Goal: Transaction & Acquisition: Purchase product/service

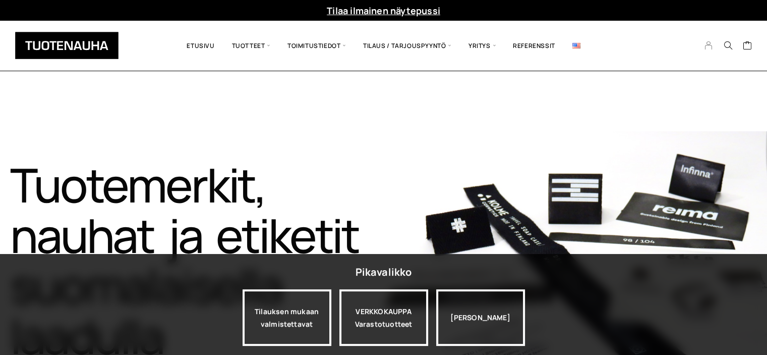
click at [706, 49] on icon "My Account" at bounding box center [709, 45] width 10 height 9
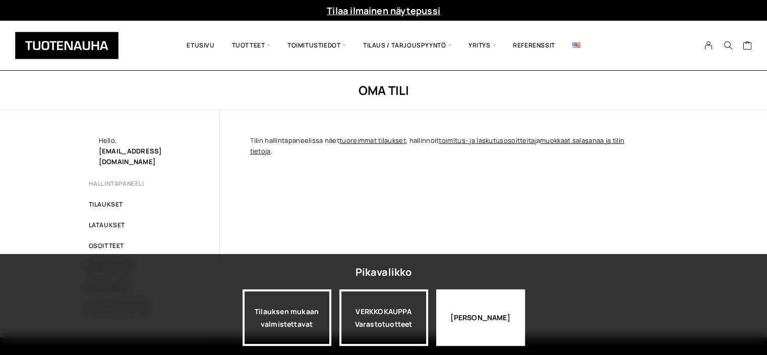
click at [473, 316] on div "Jatka katselua" at bounding box center [480, 317] width 89 height 57
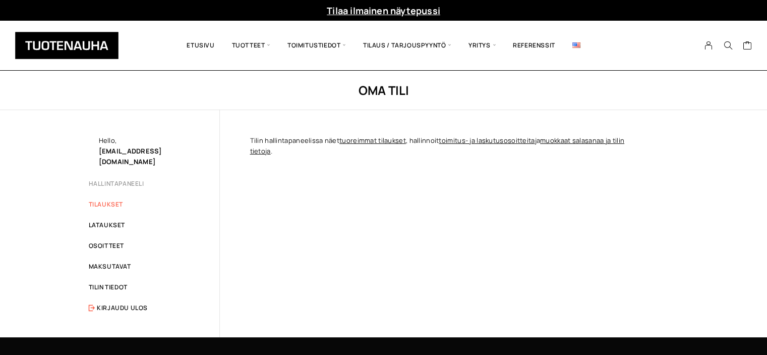
click at [104, 200] on link "Tilaukset" at bounding box center [106, 204] width 34 height 9
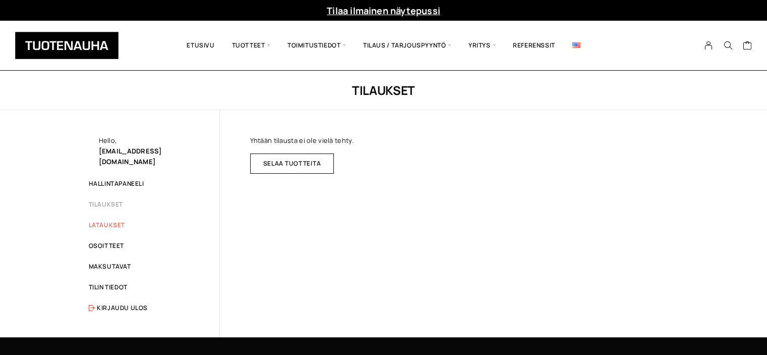
click at [104, 221] on link "Lataukset" at bounding box center [107, 225] width 36 height 9
click at [106, 139] on div "Hello, [EMAIL_ADDRESS][DOMAIN_NAME]" at bounding box center [144, 151] width 90 height 32
click at [109, 179] on link "Hallintapaneeli" at bounding box center [117, 183] width 56 height 9
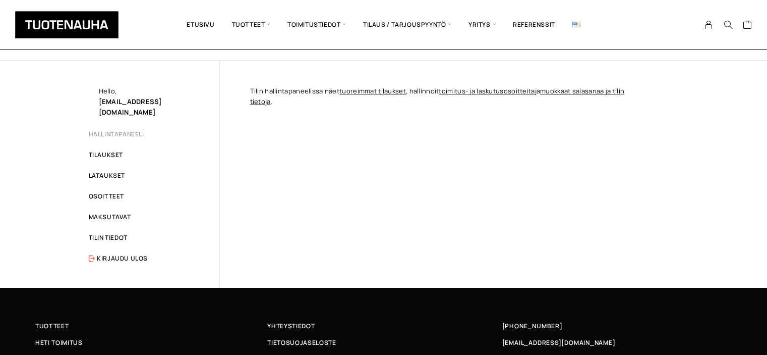
scroll to position [39, 0]
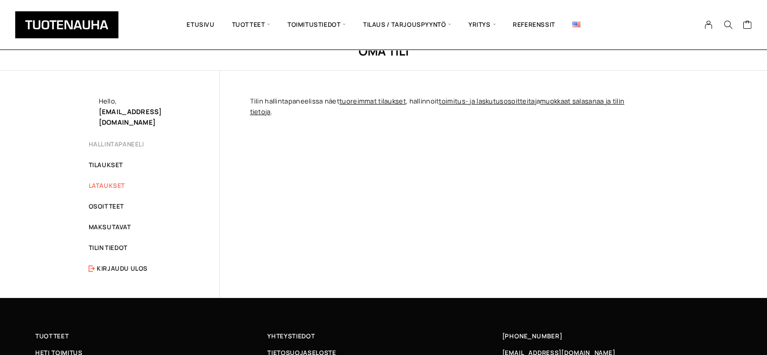
click at [111, 181] on link "Lataukset" at bounding box center [107, 185] width 36 height 9
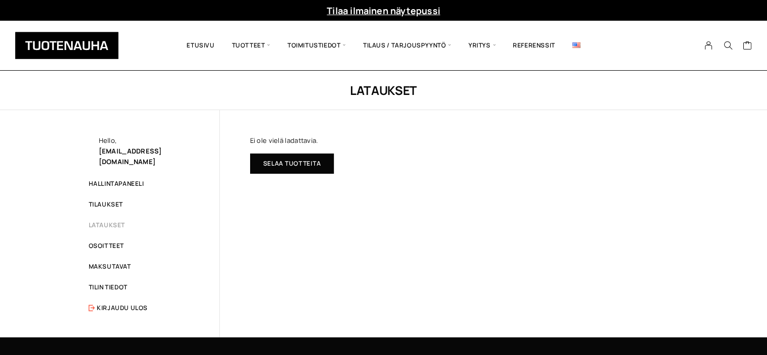
click at [282, 163] on link "Selaa tuotteita" at bounding box center [292, 163] width 84 height 20
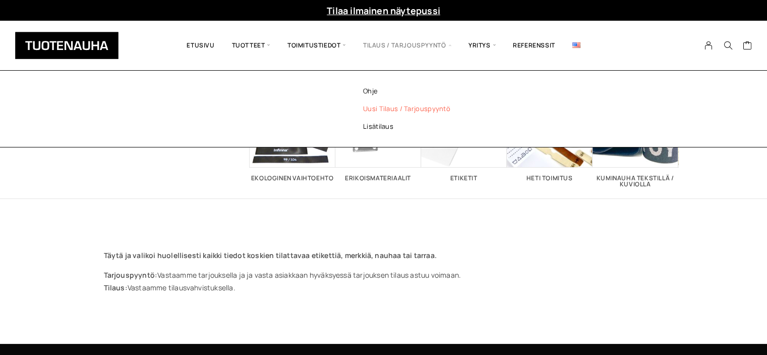
click at [405, 104] on link "Uusi tilaus / tarjouspyyntö" at bounding box center [420, 109] width 146 height 18
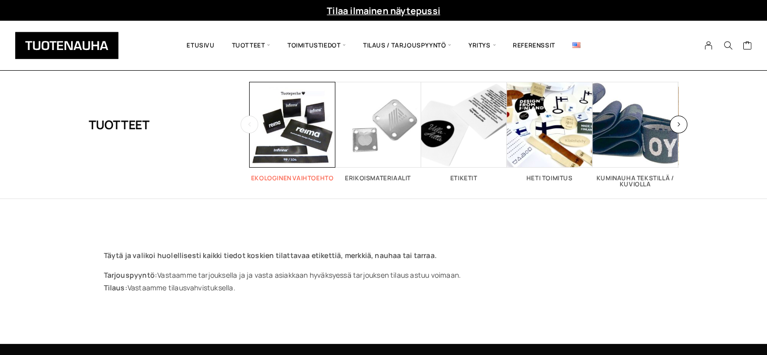
click at [298, 142] on span "Visit product category Ekologinen vaihtoehto" at bounding box center [293, 125] width 86 height 86
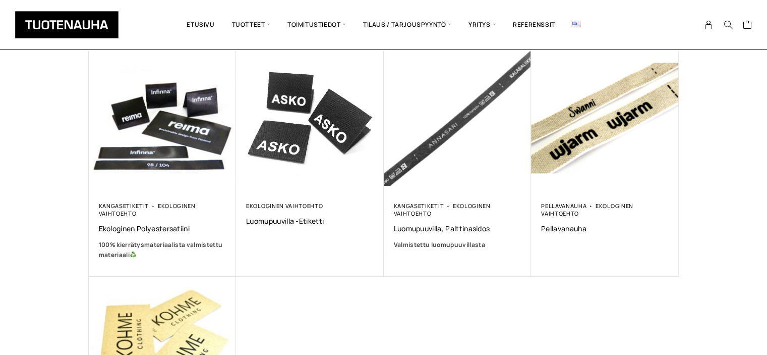
scroll to position [176, 0]
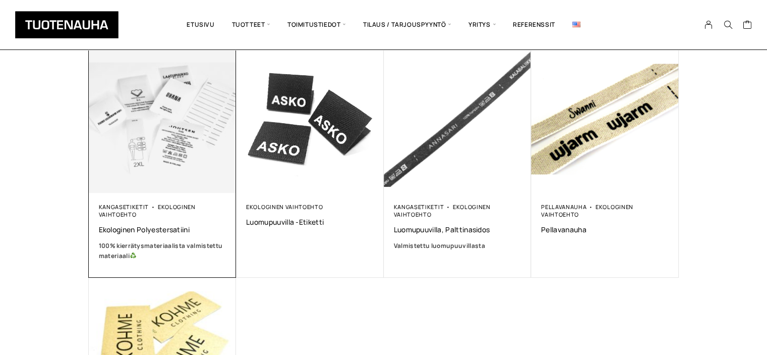
click at [149, 234] on div "Kangasetiketit Ekologinen vaihtoehto Ekologinen polyestersatiini 100% kierrätys…" at bounding box center [163, 232] width 128 height 58
click at [157, 158] on img at bounding box center [162, 118] width 155 height 155
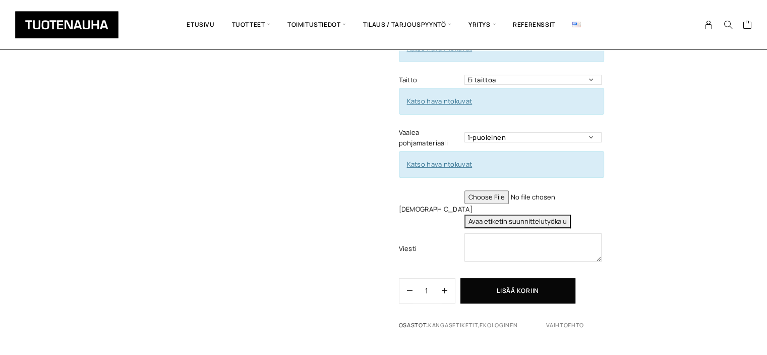
scroll to position [409, 0]
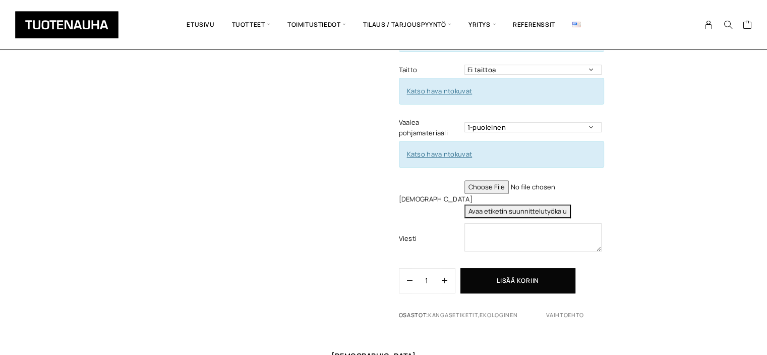
click at [482, 180] on input "file" at bounding box center [533, 187] width 137 height 14
click at [518, 204] on button "Avaa etiketin suunnittelutyökalu" at bounding box center [518, 211] width 106 height 14
type textarea "Tuote: Etiketti viimeisteltynä (leikattuna - taitettuna) Materiaali: 100% kierr…"
drag, startPoint x: 597, startPoint y: 237, endPoint x: 641, endPoint y: 289, distance: 68.4
click at [641, 289] on div "Ekologinen polyestersatiini Lisää koriin ja valitse tarjouspyyntö / lisätilaus …" at bounding box center [539, 3] width 280 height 648
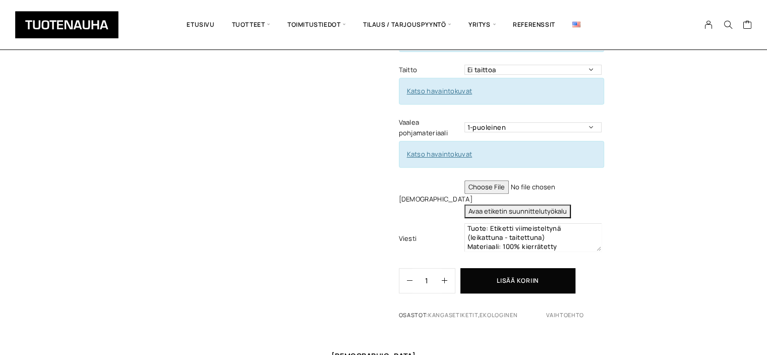
drag, startPoint x: 598, startPoint y: 236, endPoint x: 603, endPoint y: 253, distance: 18.0
click at [603, 253] on div "Ekologinen polyestersatiini Lisää koriin ja valitse tarjouspyyntö / lisätilaus …" at bounding box center [539, 3] width 280 height 648
drag, startPoint x: 598, startPoint y: 237, endPoint x: 620, endPoint y: 249, distance: 24.8
click at [620, 249] on div "Ekologinen polyestersatiini Lisää koriin ja valitse tarjouspyyntö / lisätilaus …" at bounding box center [539, 3] width 280 height 648
drag, startPoint x: 596, startPoint y: 233, endPoint x: 635, endPoint y: 261, distance: 48.0
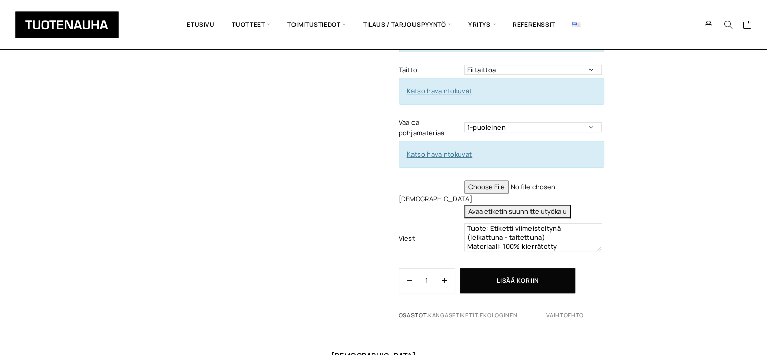
click at [635, 261] on div "Ekologinen polyestersatiini Lisää koriin ja valitse tarjouspyyntö / lisätilaus …" at bounding box center [539, 3] width 280 height 648
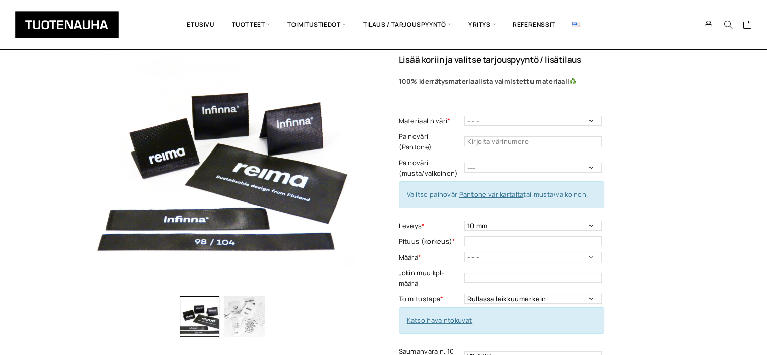
scroll to position [76, 0]
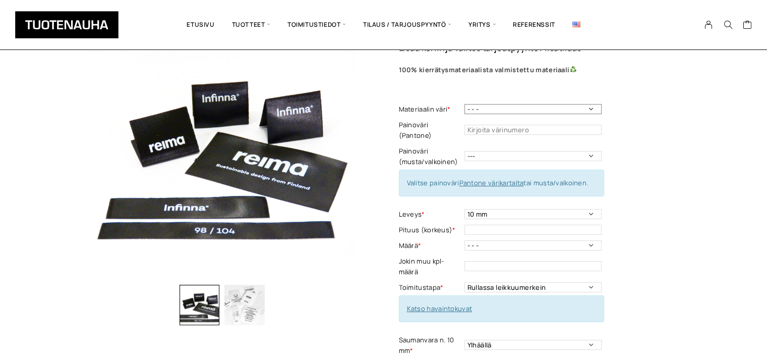
click at [590, 107] on select "- - - Valkoinen Musta" at bounding box center [533, 109] width 137 height 10
select select "Valkoinen"
click at [465, 104] on select "- - - Valkoinen Musta" at bounding box center [533, 109] width 137 height 10
click at [593, 209] on select "10 mm 15 mm 20 mm 25 mm 30 mm 35 mm 40 mm 45 mm 50 mm 55 mm 60 mm 65 mm 70 mm" at bounding box center [533, 214] width 137 height 10
click at [643, 202] on div "Ekologinen polyestersatiini Lisää koriin ja valitse tarjouspyyntö / lisätilaus …" at bounding box center [539, 336] width 280 height 648
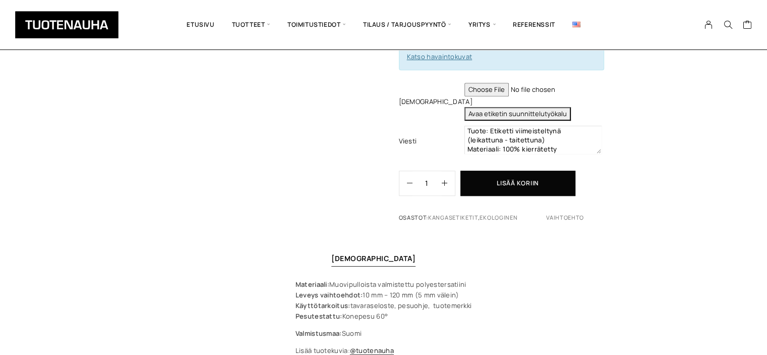
scroll to position [505, 0]
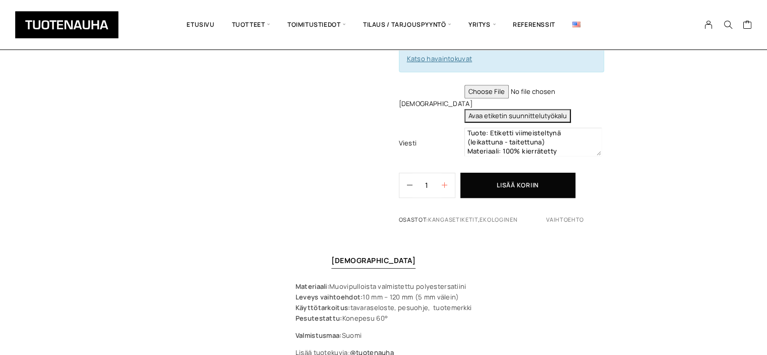
click at [442, 182] on icon "button" at bounding box center [445, 185] width 6 height 6
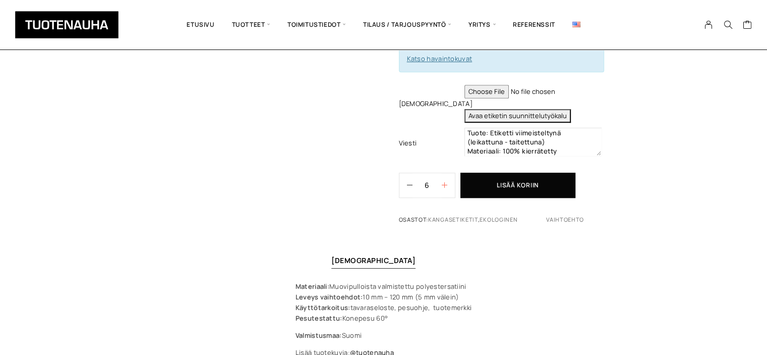
click at [442, 182] on icon "button" at bounding box center [445, 185] width 6 height 6
click at [444, 182] on icon "button" at bounding box center [445, 185] width 6 height 6
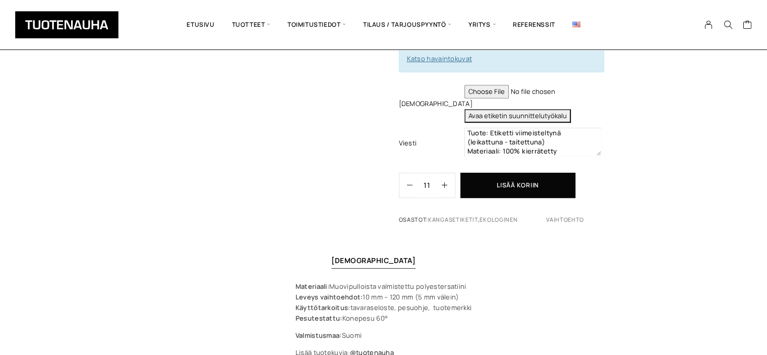
drag, startPoint x: 431, startPoint y: 171, endPoint x: 415, endPoint y: 169, distance: 16.3
click at [415, 173] on input "11" at bounding box center [427, 185] width 29 height 24
type input "50"
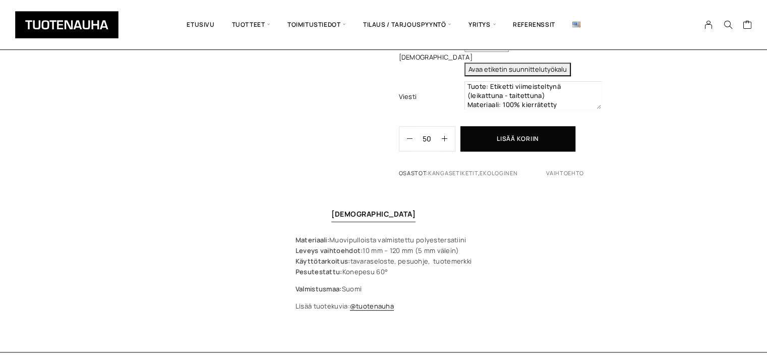
scroll to position [546, 0]
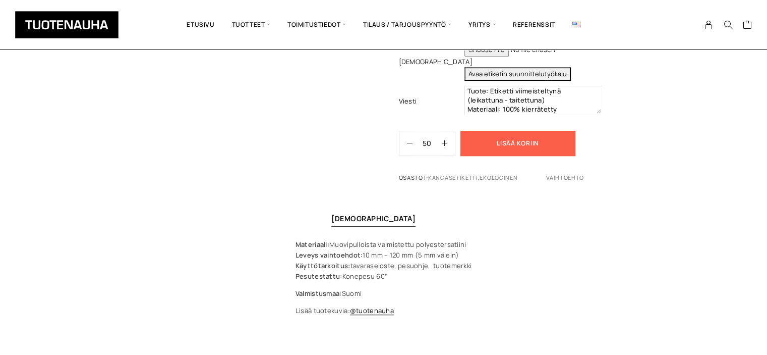
click at [558, 138] on button "Lisää koriin" at bounding box center [518, 143] width 115 height 25
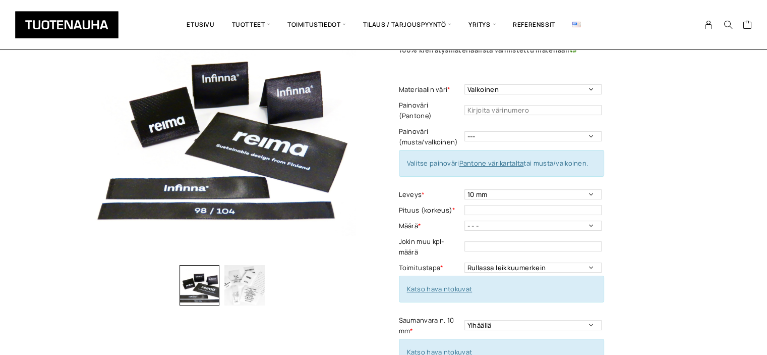
scroll to position [97, 0]
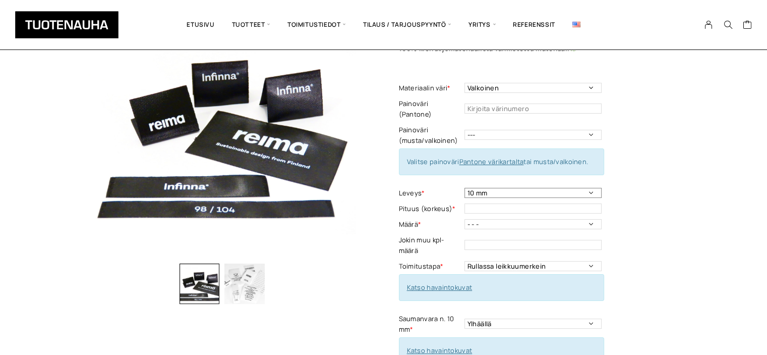
click at [589, 188] on select "10 mm 15 mm 20 mm 25 mm 30 mm 35 mm 40 mm 45 mm 50 mm 55 mm 60 mm 65 mm 70 mm" at bounding box center [533, 193] width 137 height 10
select select "30 mm"
click at [465, 188] on select "10 mm 15 mm 20 mm 25 mm 30 mm 35 mm 40 mm 45 mm 50 mm 55 mm 60 mm 65 mm 70 mm" at bounding box center [533, 193] width 137 height 10
click at [582, 203] on input "text" at bounding box center [533, 208] width 137 height 10
type input "25"
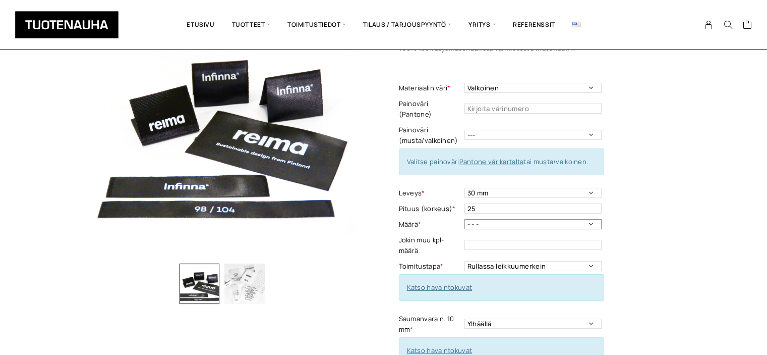
click at [592, 219] on select "- - - 250kpl 500 kpl 1000 kpl 1500 kpl 2000 kpl 2500 kpl 3000 kpl 3500 kpl 4000…" at bounding box center [533, 224] width 137 height 10
click at [622, 214] on div "Ekologinen polyestersatiini Lisää koriin ja valitse tarjouspyyntö / lisätilaus …" at bounding box center [539, 315] width 280 height 648
click at [556, 240] on input "text" at bounding box center [533, 245] width 137 height 10
type input "50"
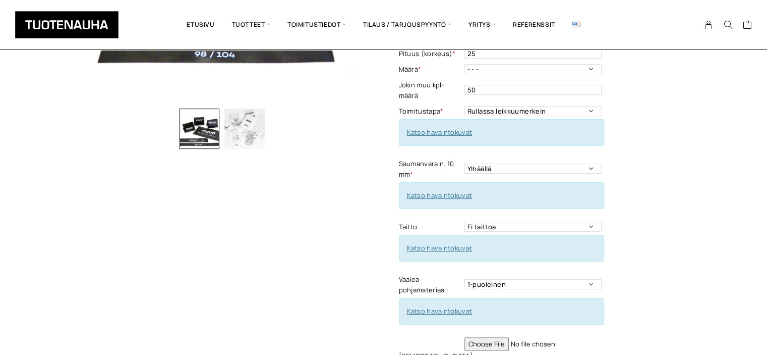
scroll to position [250, 0]
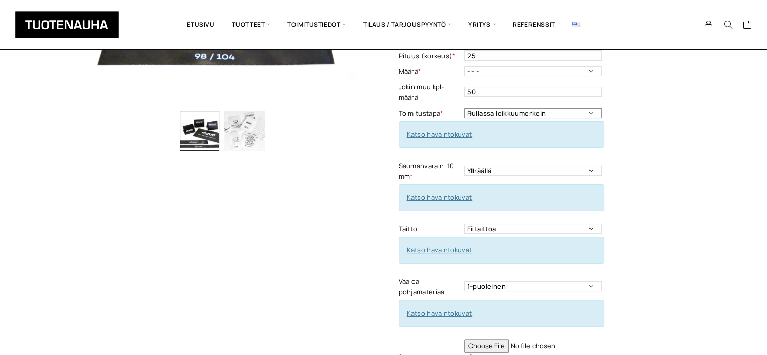
click at [593, 108] on select "Rullassa leikkuumerkein Rullassa ilman leikkuumerkkejä Leikattuna" at bounding box center [533, 113] width 137 height 10
select select "Leikattuna"
click at [465, 108] on select "Rullassa leikkuumerkein Rullassa ilman leikkuumerkkejä Leikattuna" at bounding box center [533, 113] width 137 height 10
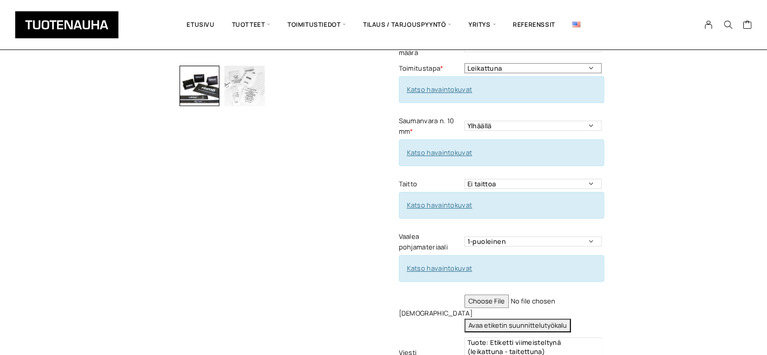
scroll to position [299, 0]
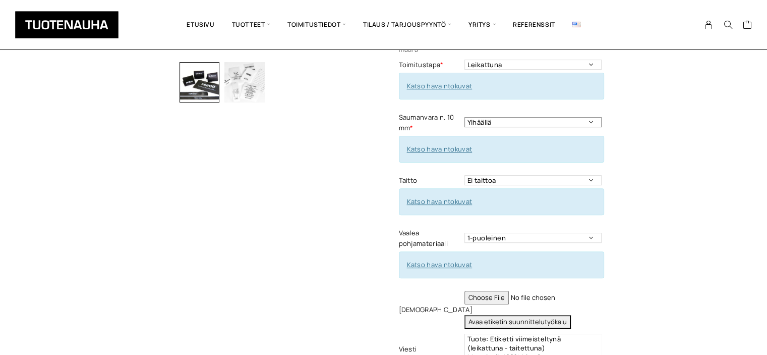
click at [590, 117] on select "Ylhäällä Vasemmalla sivulla Oikealla sivulla Ympäriinsä Molemmilla sivuilla Ylh…" at bounding box center [533, 122] width 137 height 10
click at [465, 117] on select "Ylhäällä Vasemmalla sivulla Oikealla sivulla Ympäriinsä Molemmilla sivuilla Ylh…" at bounding box center [533, 122] width 137 height 10
click at [652, 113] on div "Ekologinen polyestersatiini Lisää koriin ja valitse tarjouspyyntö / lisätilaus …" at bounding box center [539, 114] width 280 height 648
click at [585, 117] on select "Ylhäällä Vasemmalla sivulla Oikealla sivulla Ympäriinsä Molemmilla sivuilla Ylh…" at bounding box center [533, 122] width 137 height 10
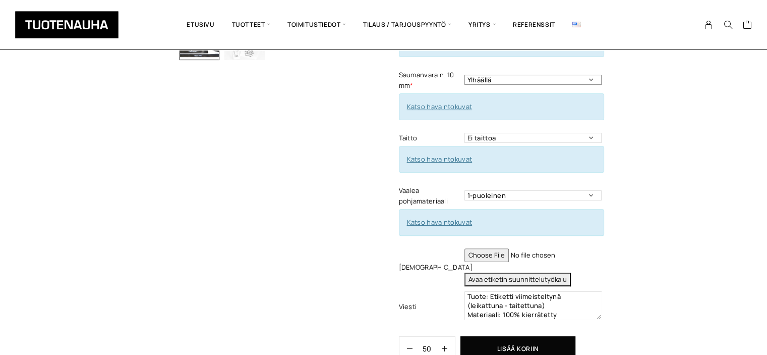
scroll to position [347, 0]
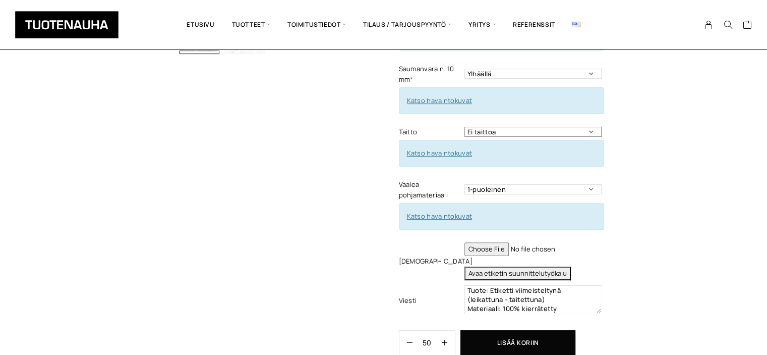
click at [591, 127] on select "Ei taittoa Päästätaitto Päistätaitto Keskitaitto,minimi koko 15 x 40 mm Hiippat…" at bounding box center [533, 132] width 137 height 10
click at [465, 127] on select "Ei taittoa Päästätaitto Päistätaitto Keskitaitto,minimi koko 15 x 40 mm Hiippat…" at bounding box center [533, 132] width 137 height 10
click at [588, 184] on select "1-puoleinen 2-puoleinen" at bounding box center [533, 189] width 137 height 10
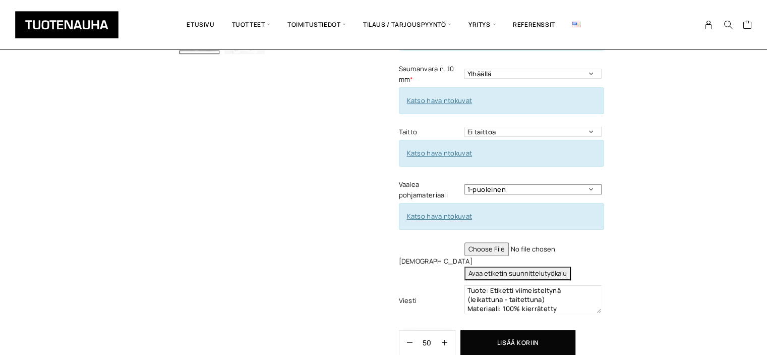
click at [584, 184] on select "1-puoleinen 2-puoleinen" at bounding box center [533, 189] width 137 height 10
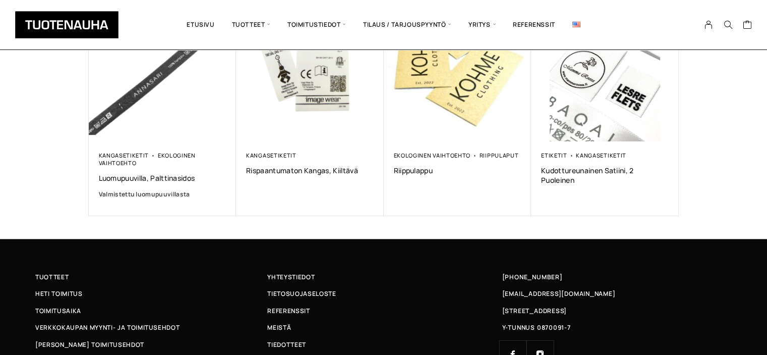
scroll to position [968, 0]
